Goal: Transaction & Acquisition: Purchase product/service

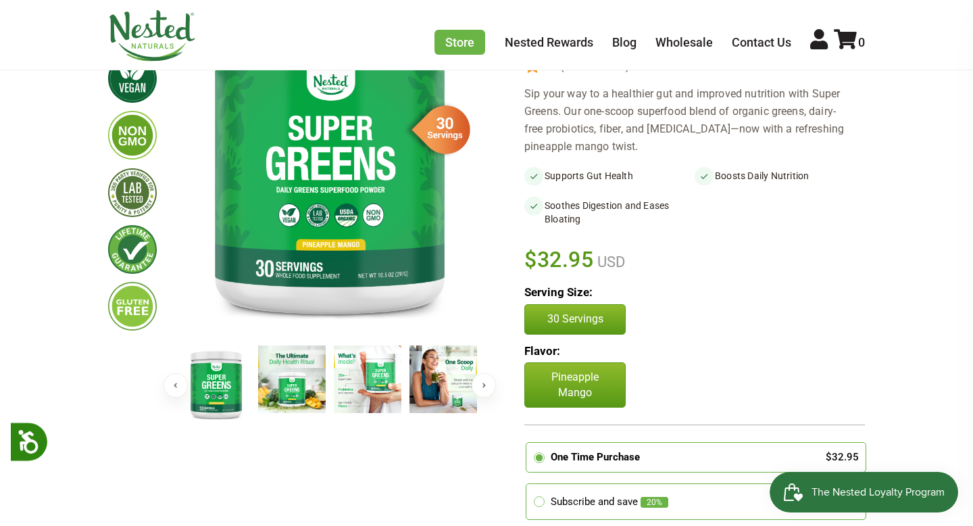
scroll to position [197, 0]
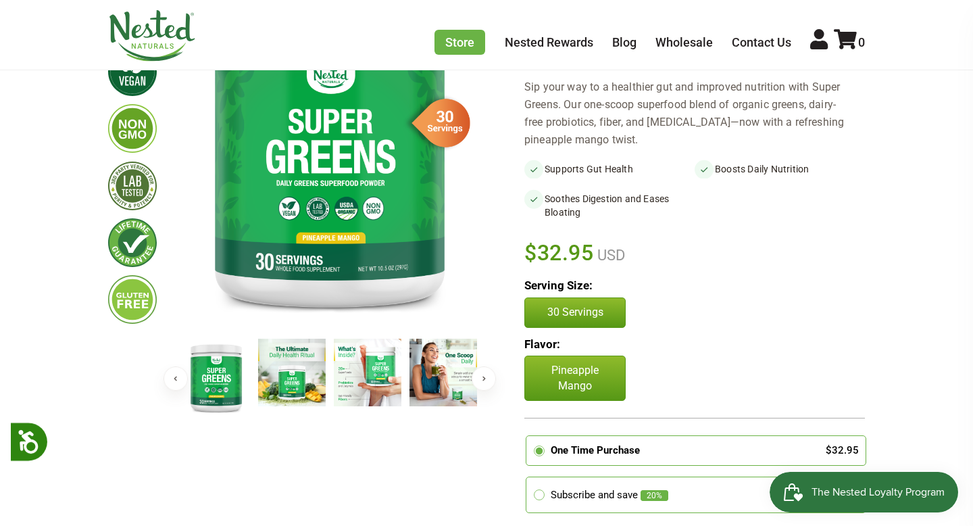
click at [319, 375] on img at bounding box center [292, 373] width 68 height 68
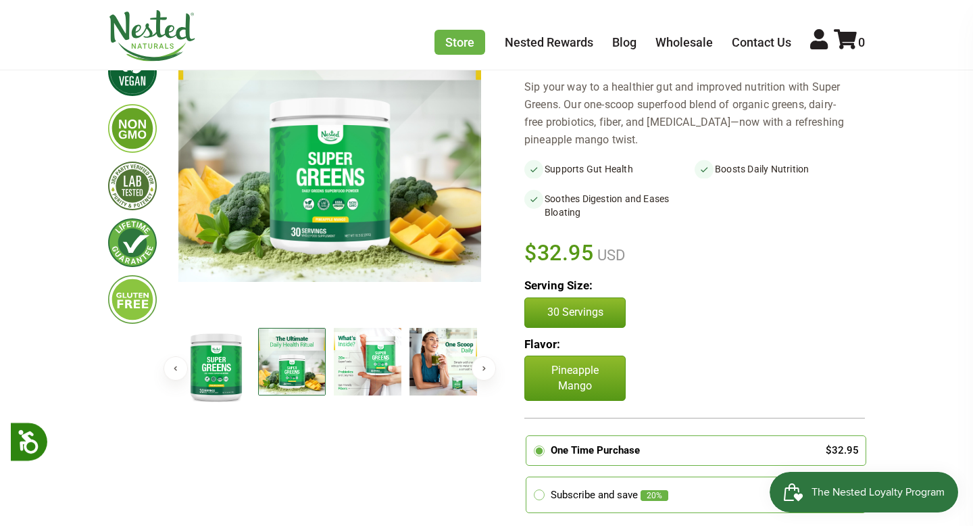
scroll to position [0, 0]
click at [356, 383] on img at bounding box center [368, 362] width 68 height 68
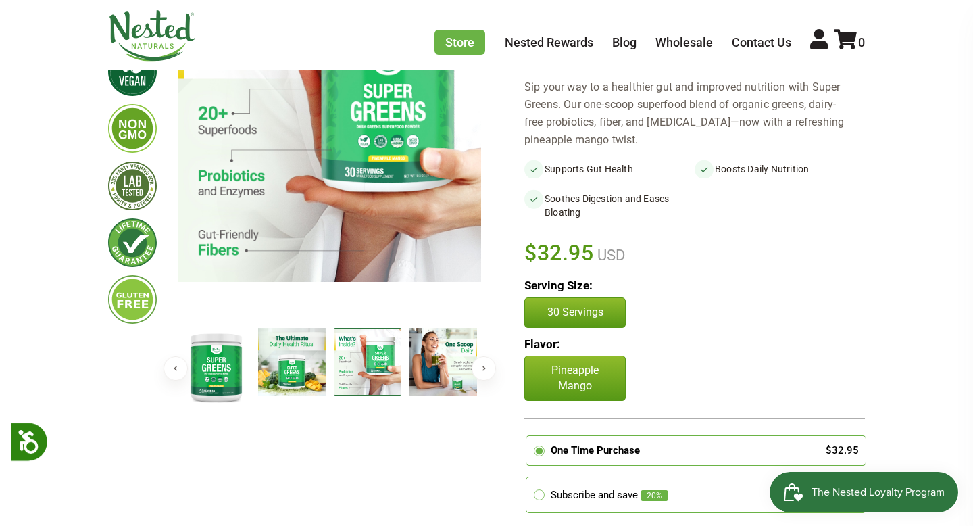
click at [425, 381] on img at bounding box center [444, 362] width 68 height 68
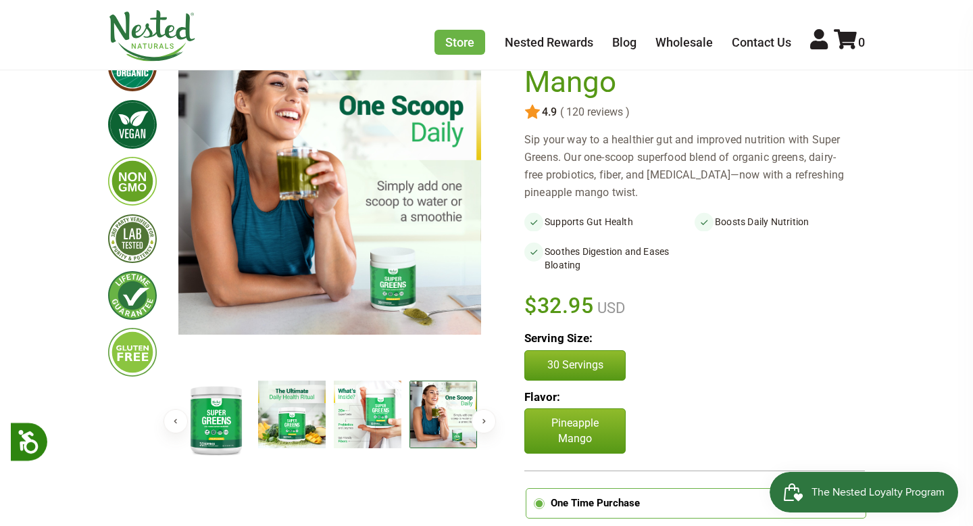
scroll to position [142, 0]
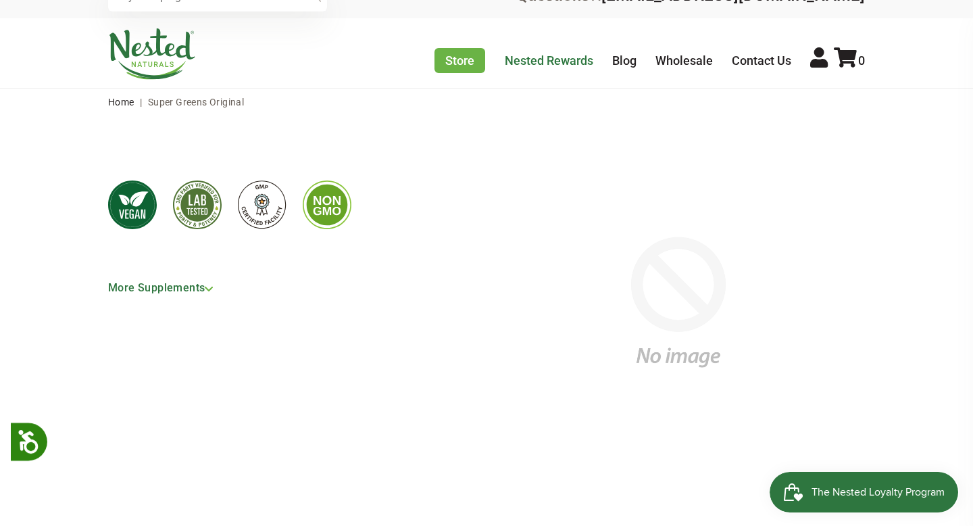
scroll to position [29, 0]
click at [203, 287] on link "More Supplements" at bounding box center [166, 287] width 116 height 24
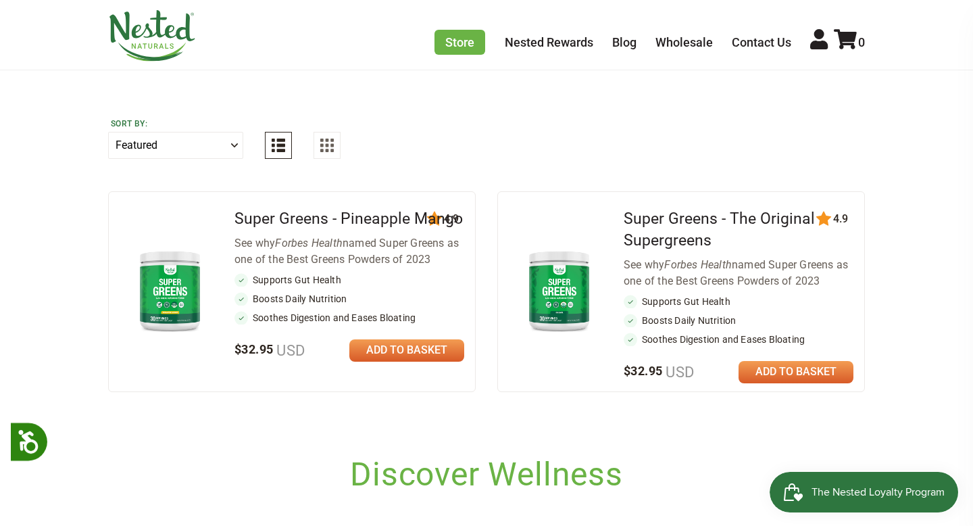
scroll to position [460, 0]
click at [662, 237] on link "Super Greens - The Original Supergreens" at bounding box center [719, 229] width 191 height 40
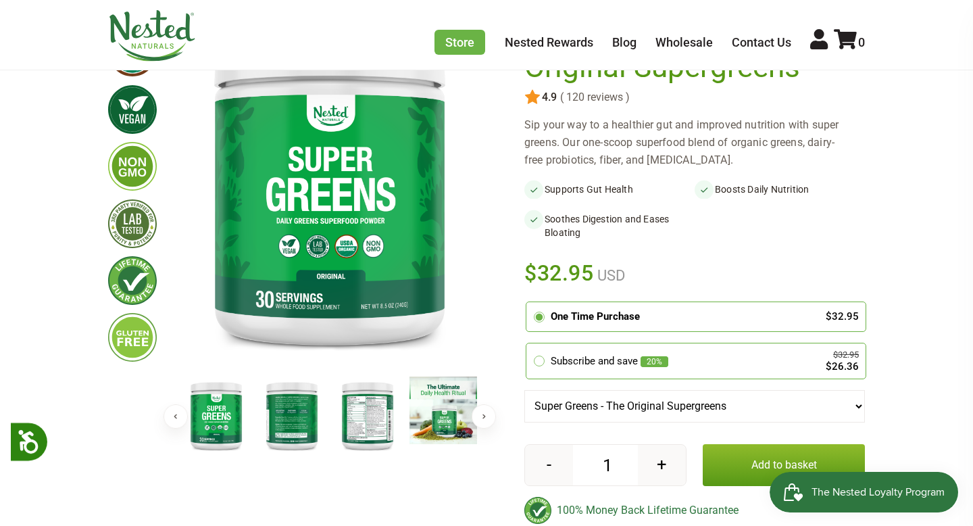
click at [347, 418] on img at bounding box center [368, 416] width 68 height 78
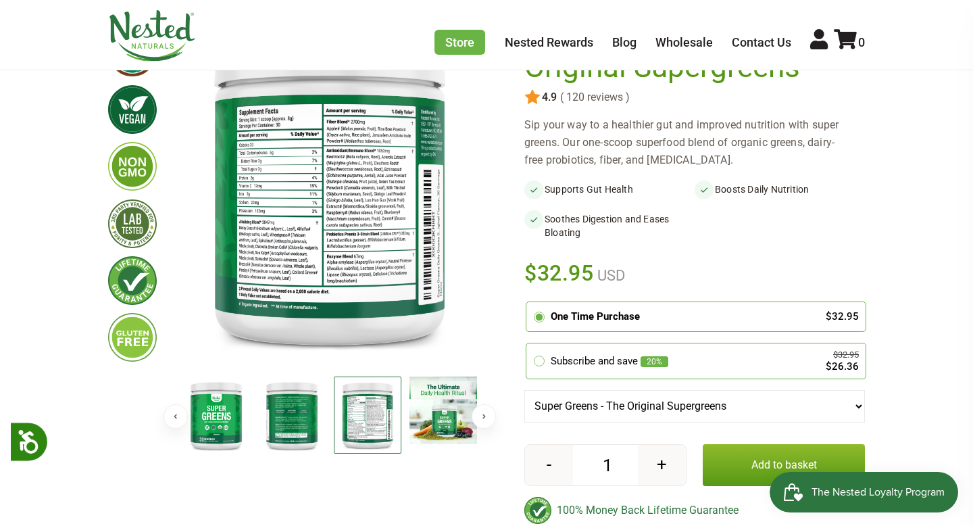
click at [285, 414] on img at bounding box center [292, 416] width 68 height 78
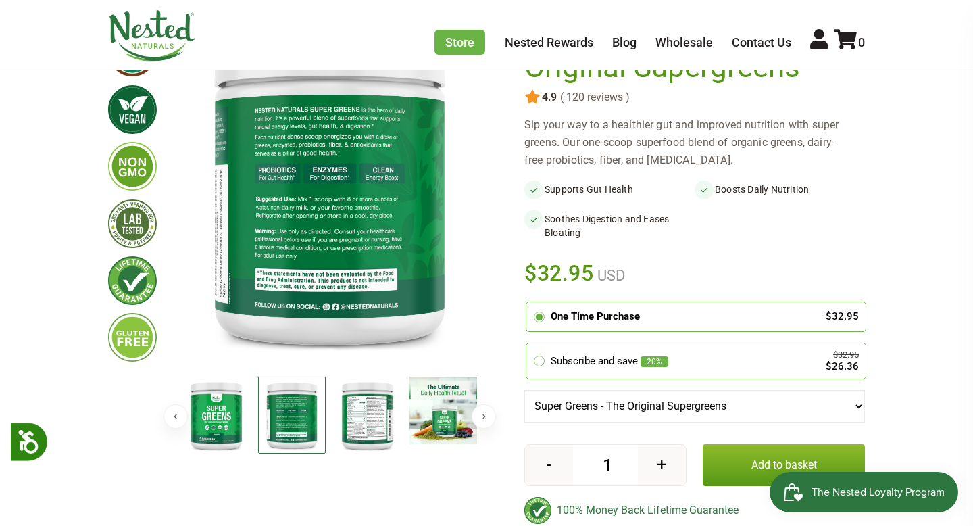
click at [285, 414] on img at bounding box center [292, 416] width 68 height 78
click at [378, 420] on img at bounding box center [368, 416] width 68 height 78
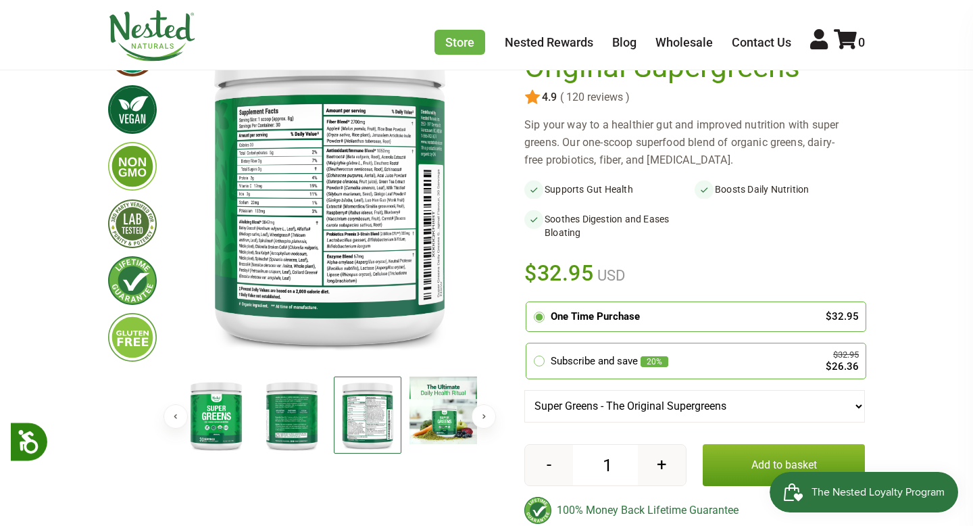
click at [378, 420] on img at bounding box center [368, 416] width 68 height 78
click at [316, 280] on img at bounding box center [329, 191] width 303 height 348
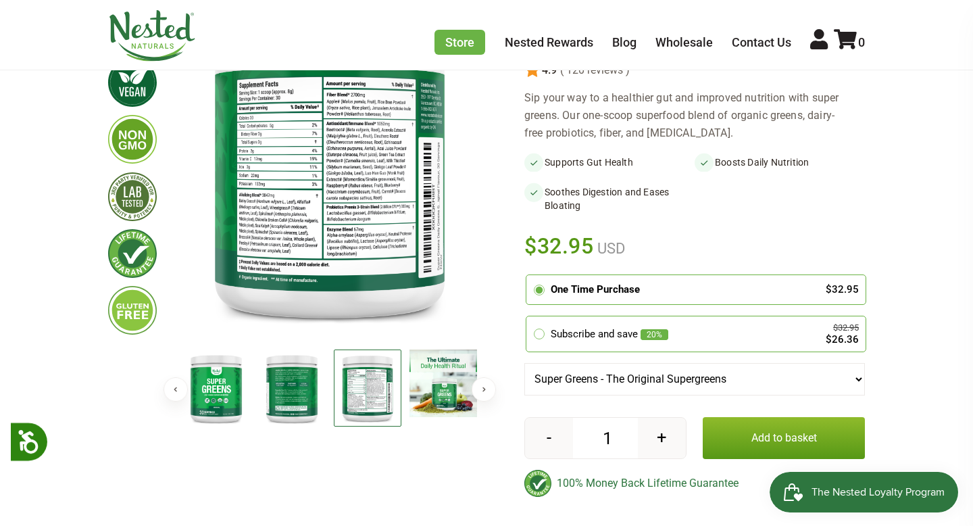
scroll to position [187, 0]
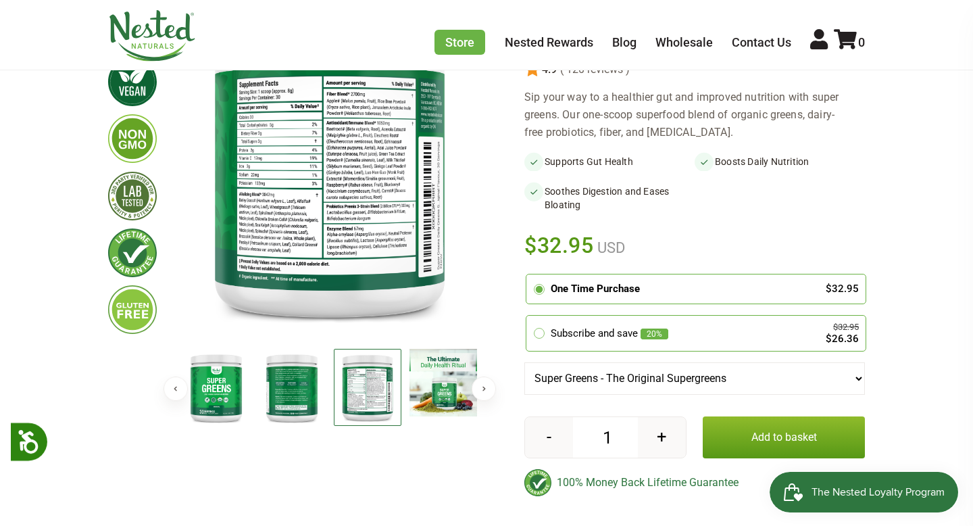
click at [362, 231] on img at bounding box center [329, 163] width 303 height 348
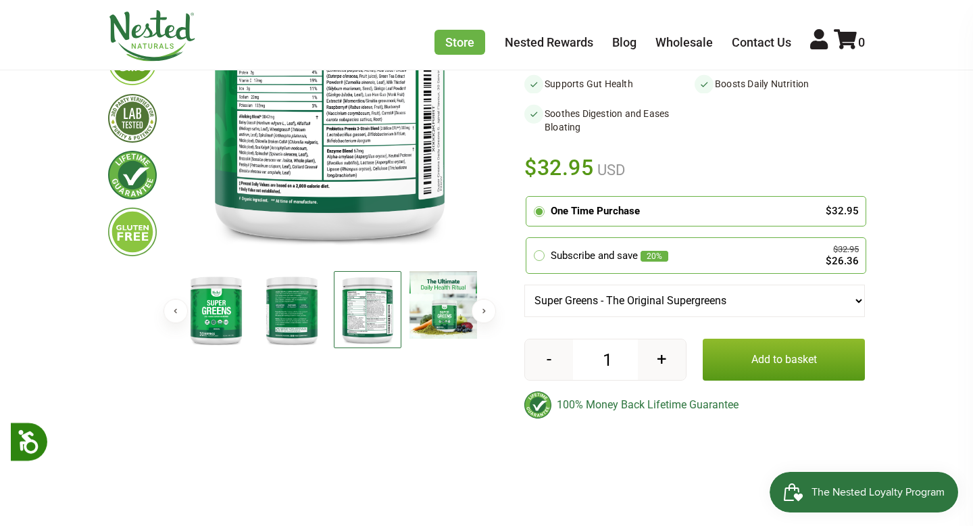
scroll to position [293, 0]
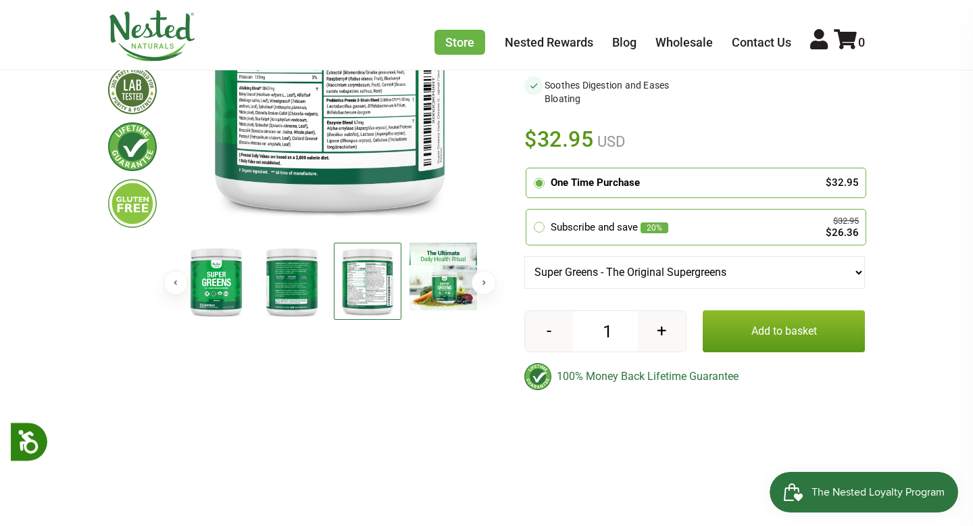
click at [487, 281] on button "Next" at bounding box center [484, 282] width 24 height 24
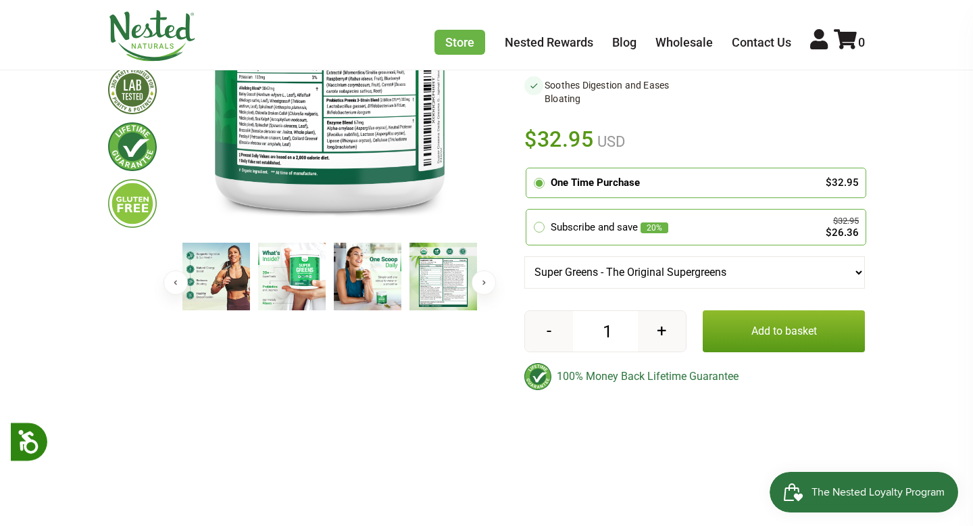
click at [438, 286] on img at bounding box center [444, 277] width 68 height 68
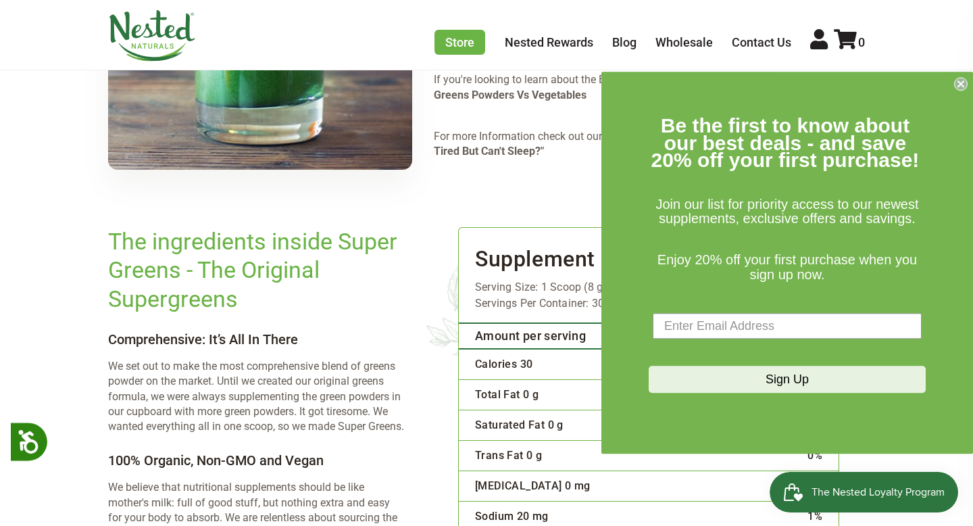
scroll to position [1833, 0]
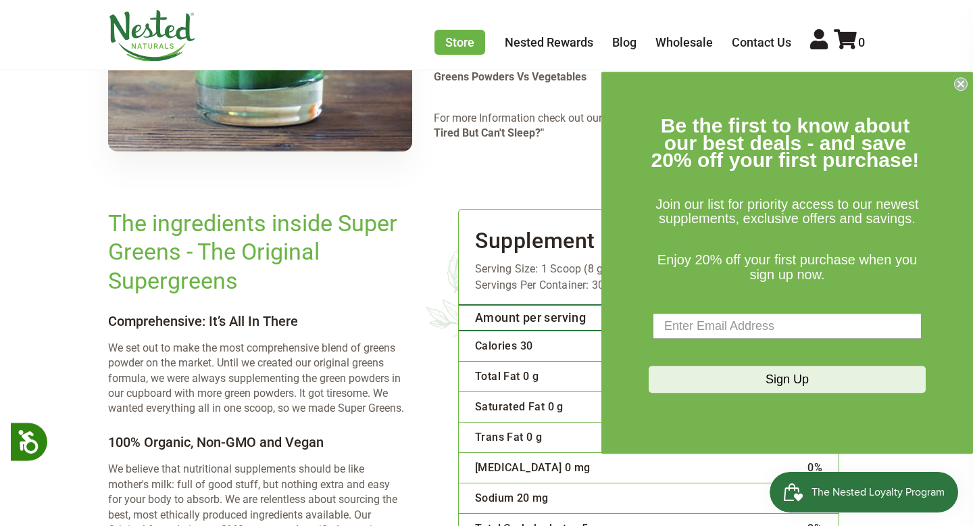
click at [963, 87] on circle "Close dialog" at bounding box center [961, 84] width 13 height 13
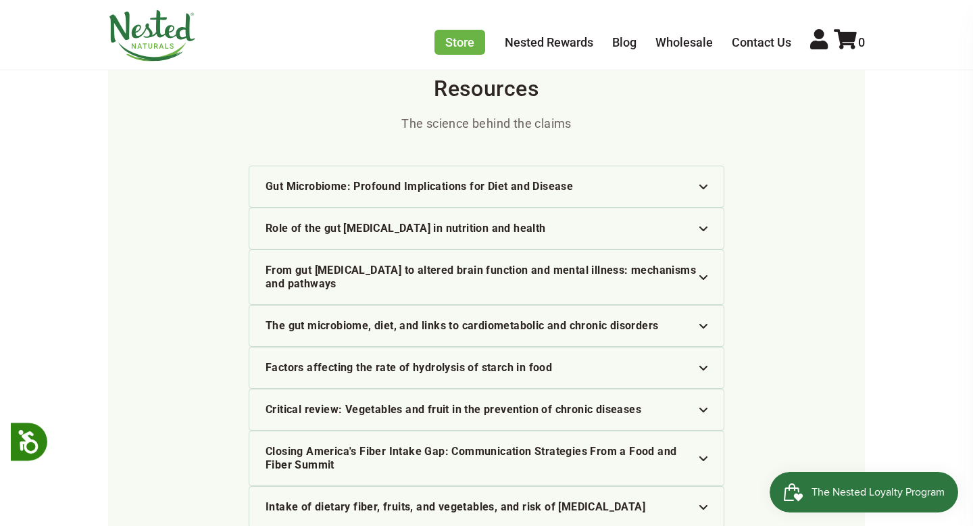
scroll to position [3281, 0]
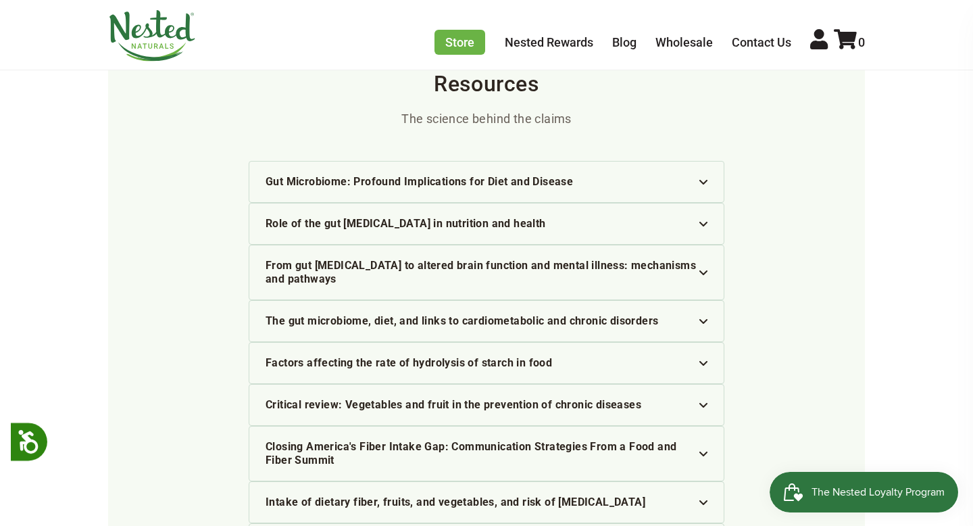
click at [703, 180] on img at bounding box center [704, 182] width 8 height 5
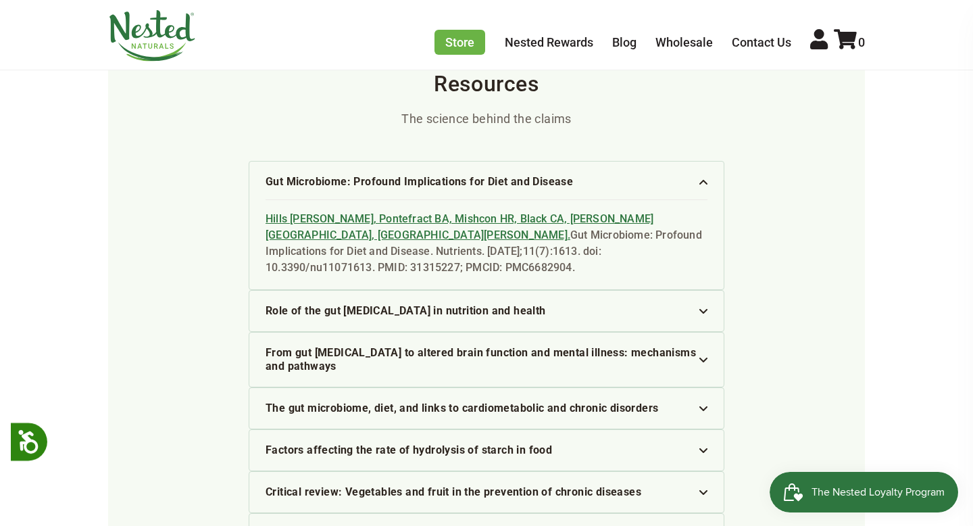
click at [703, 180] on img at bounding box center [704, 182] width 8 height 5
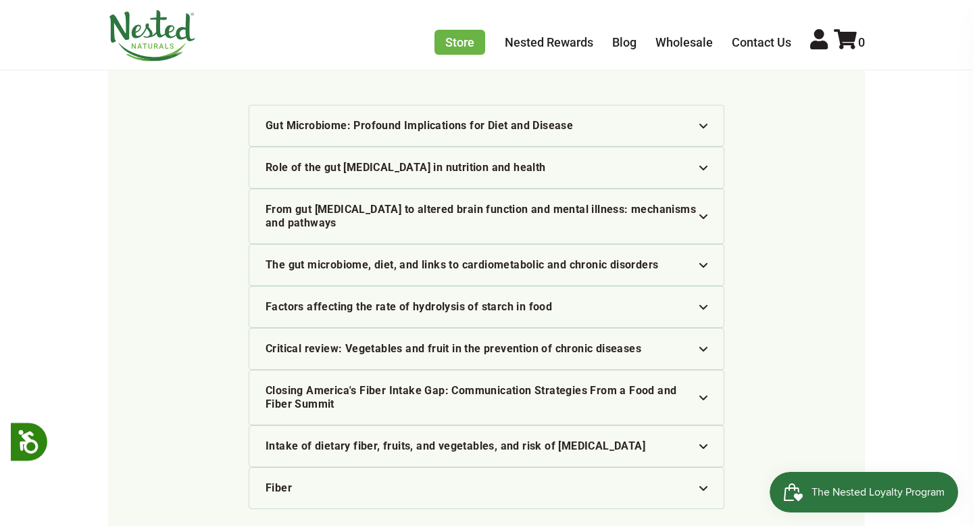
scroll to position [3337, 0]
click at [698, 481] on div "Fiber" at bounding box center [487, 488] width 442 height 14
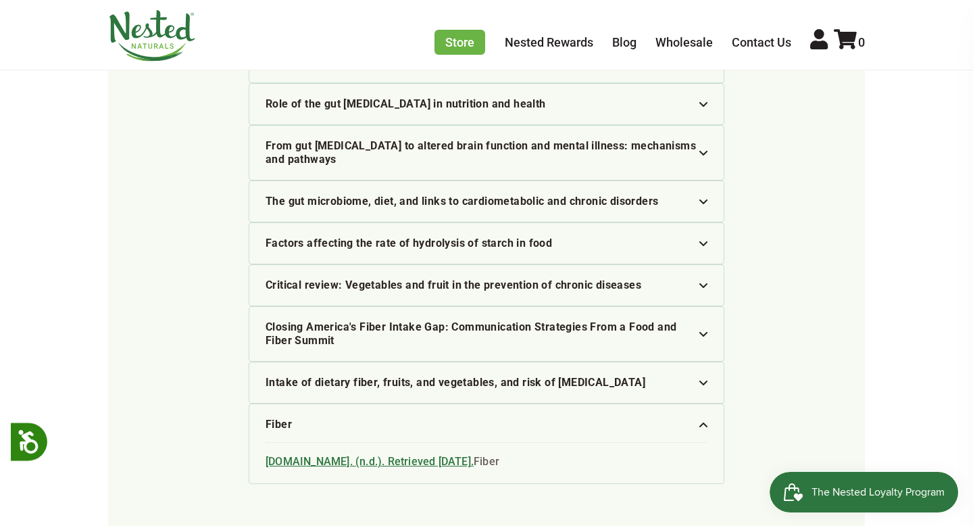
scroll to position [3402, 0]
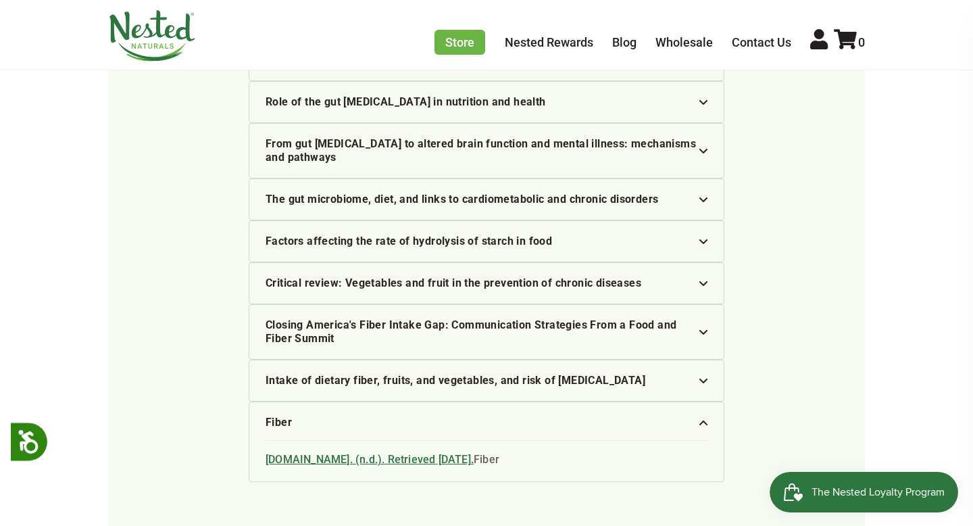
click at [708, 402] on li "Fiber [DOMAIN_NAME]. (n.d.). Retrieved [DATE]. Fiber" at bounding box center [487, 442] width 476 height 80
click at [704, 420] on img at bounding box center [704, 422] width 8 height 5
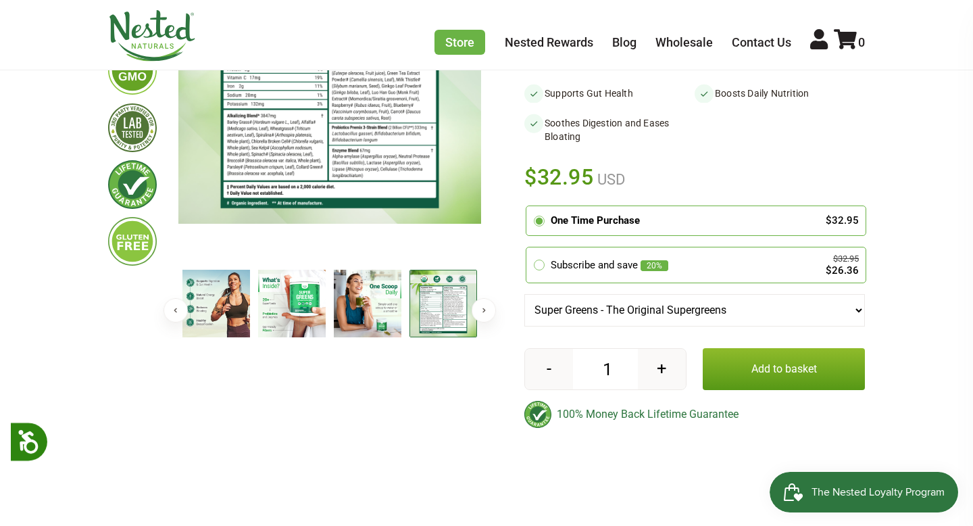
scroll to position [250, 0]
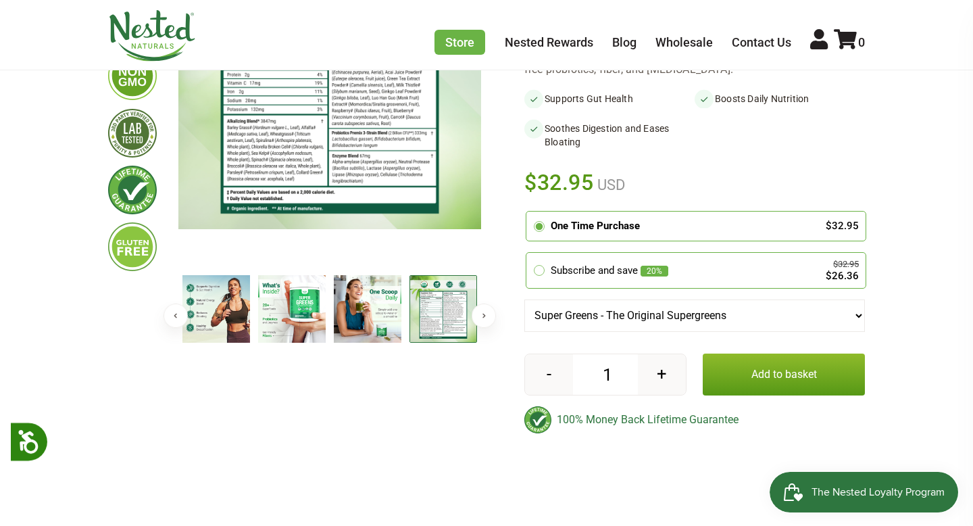
click at [355, 307] on img at bounding box center [368, 309] width 68 height 68
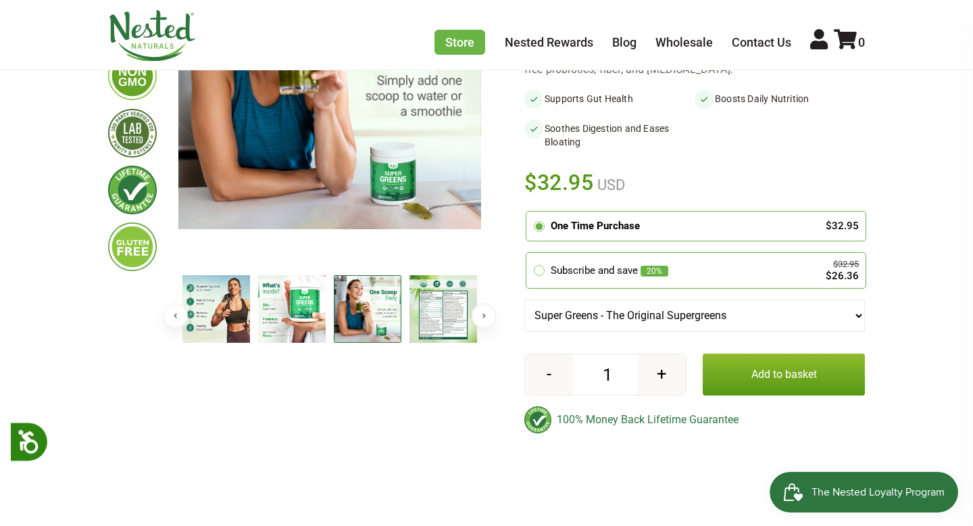
click at [205, 302] on img at bounding box center [217, 309] width 68 height 68
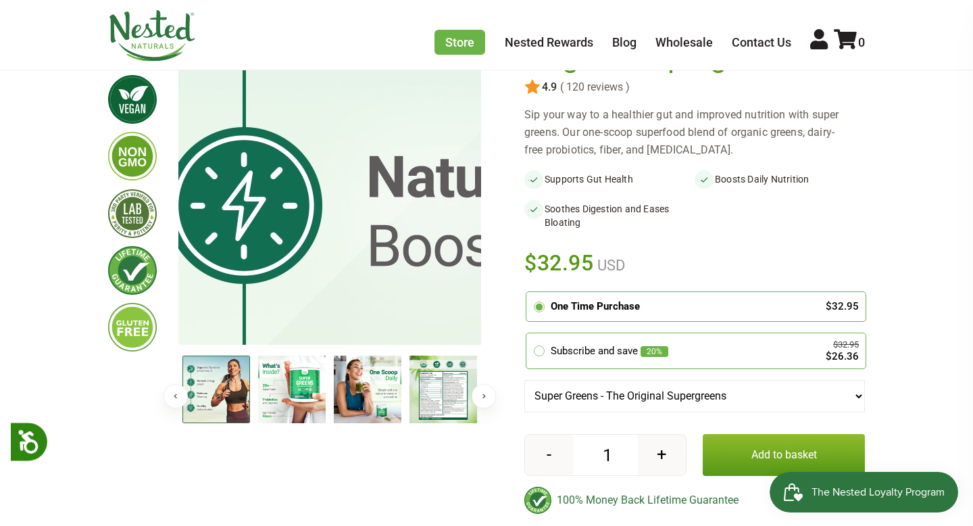
scroll to position [169, 0]
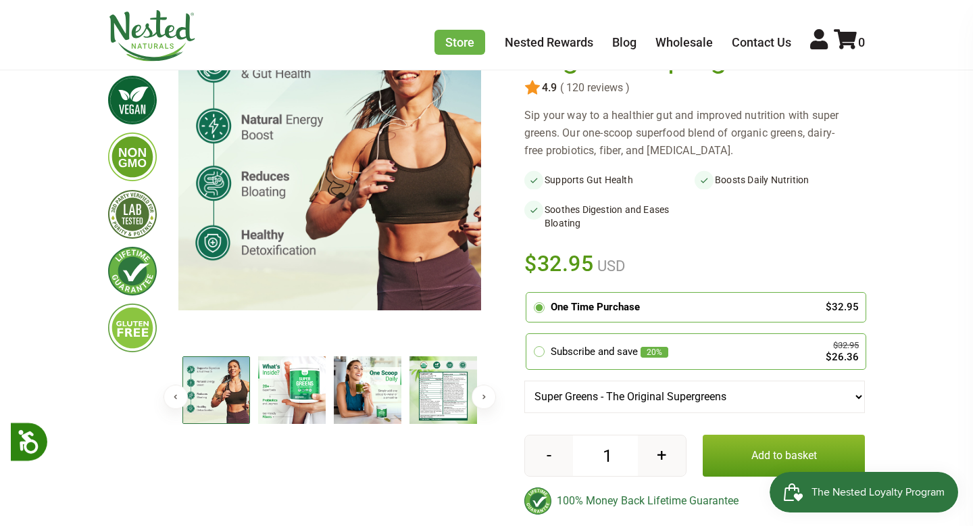
click at [179, 404] on button "Previous" at bounding box center [176, 397] width 24 height 24
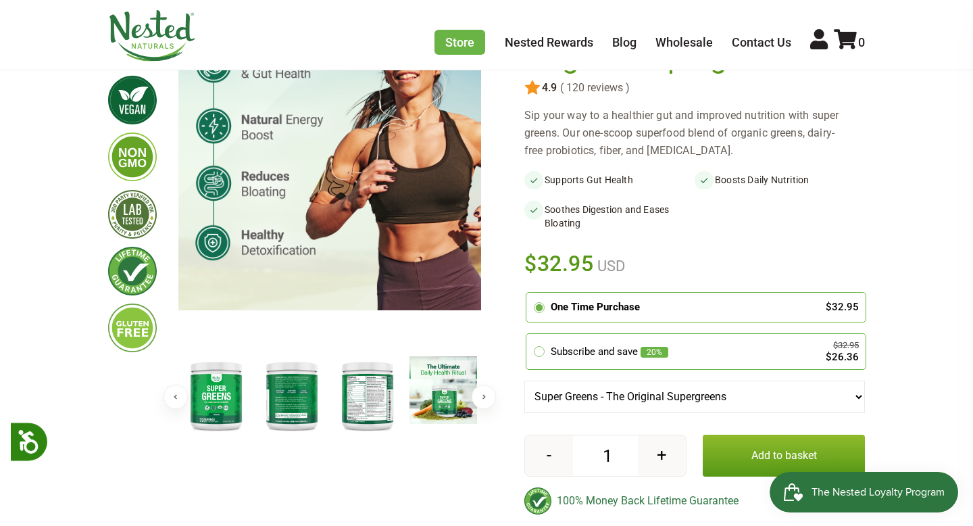
click at [209, 392] on img at bounding box center [217, 395] width 68 height 78
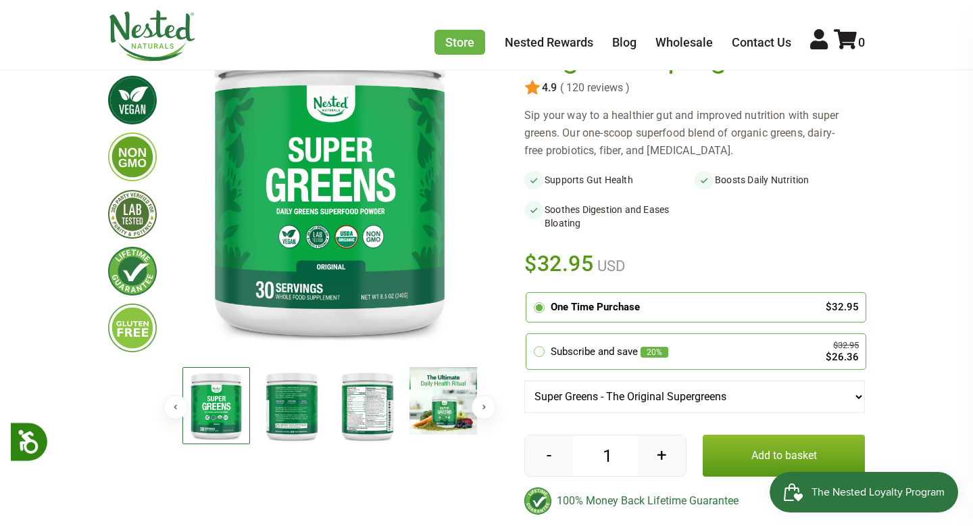
click at [308, 418] on img at bounding box center [292, 406] width 68 height 78
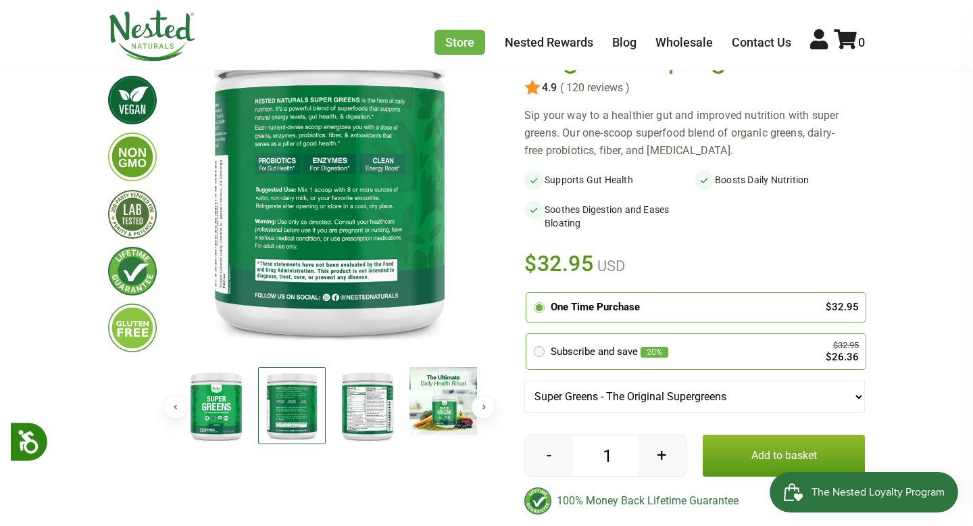
click at [368, 415] on img at bounding box center [368, 406] width 68 height 78
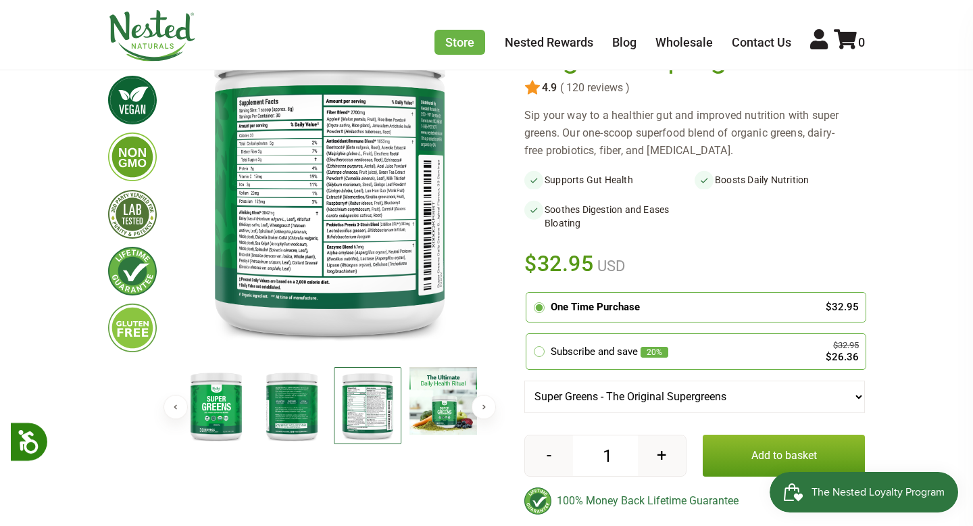
click at [429, 412] on img at bounding box center [444, 401] width 68 height 68
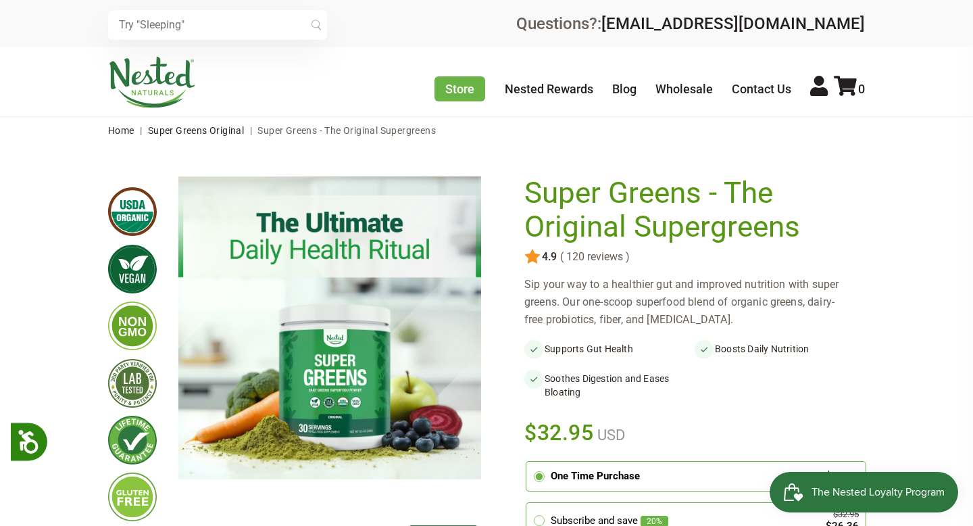
scroll to position [14, 0]
